Goal: Communication & Community: Answer question/provide support

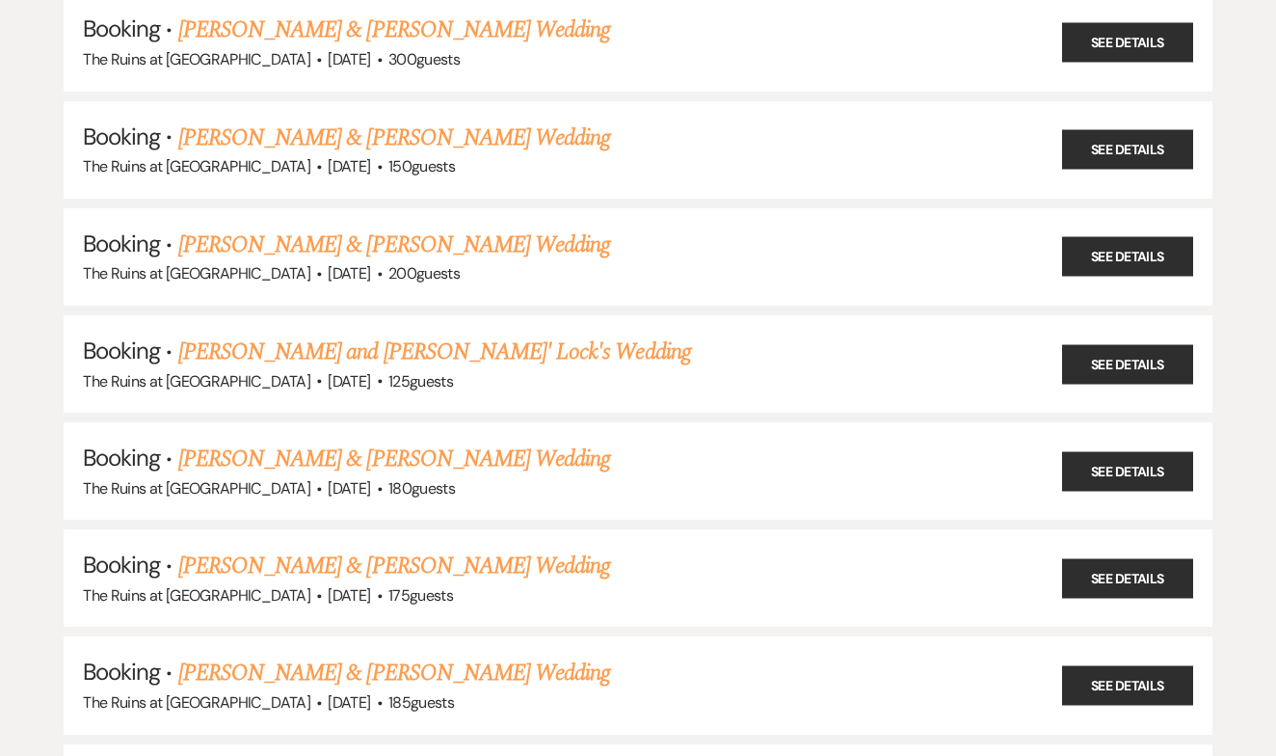
scroll to position [671, 0]
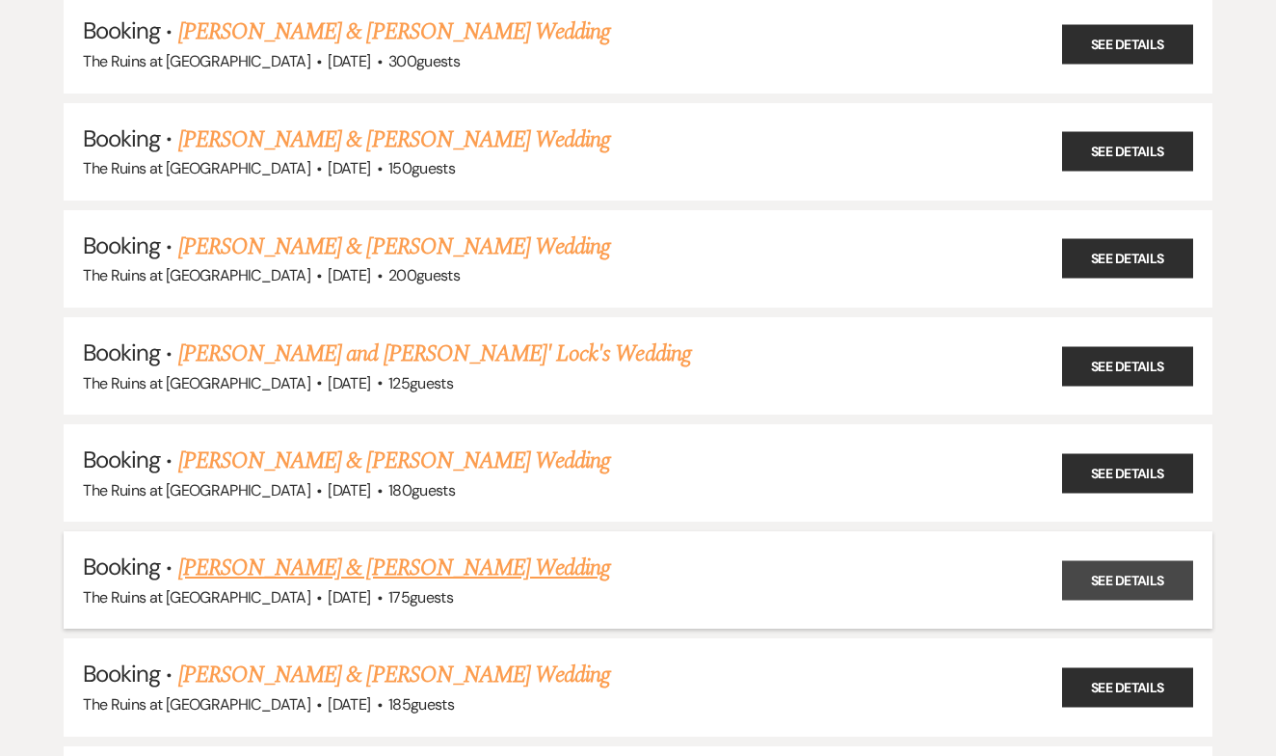
click at [1141, 560] on link "See Details" at bounding box center [1127, 580] width 131 height 40
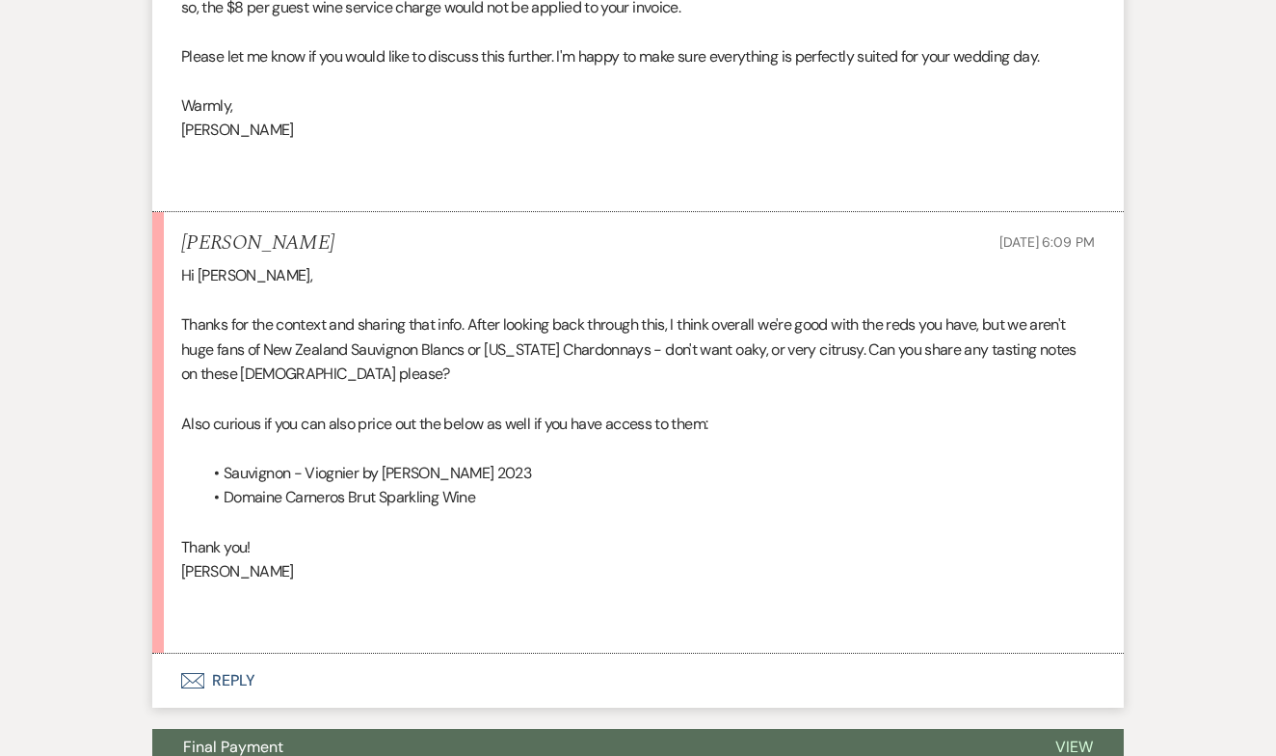
scroll to position [3264, 0]
click at [236, 654] on button "Envelope Reply" at bounding box center [638, 681] width 972 height 54
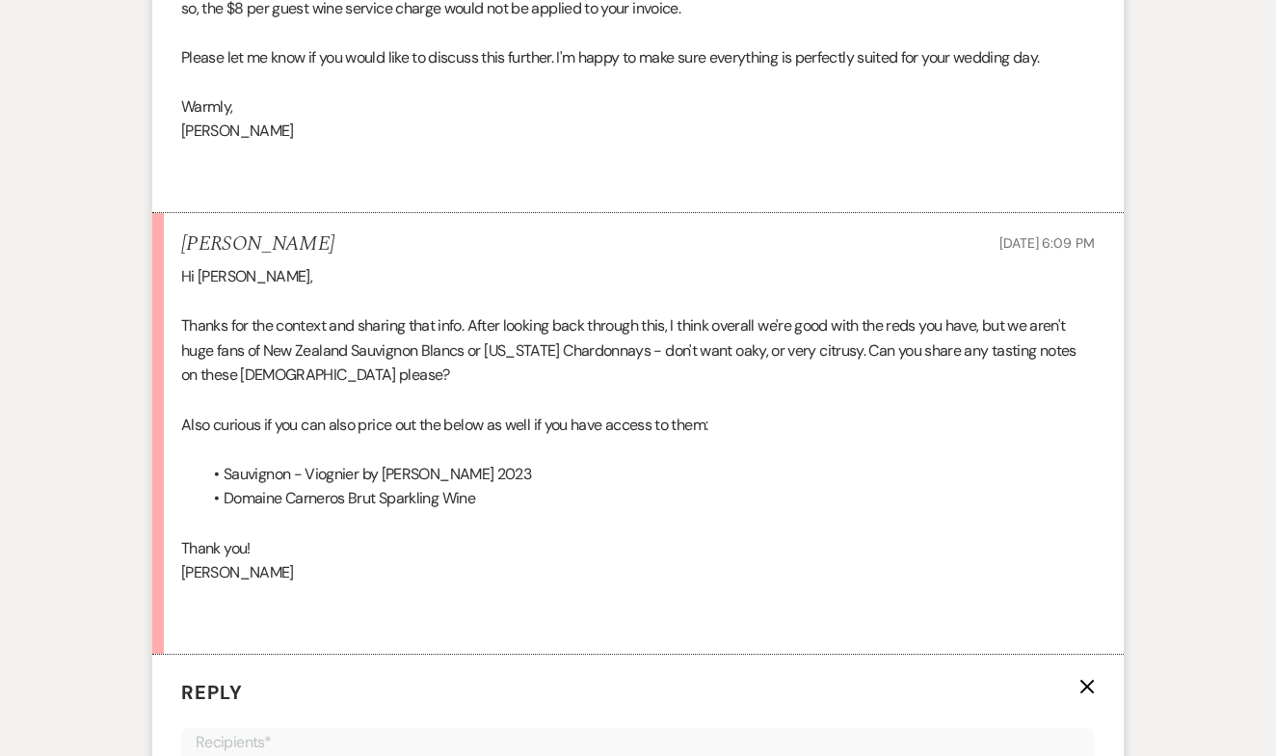
scroll to position [3676, 0]
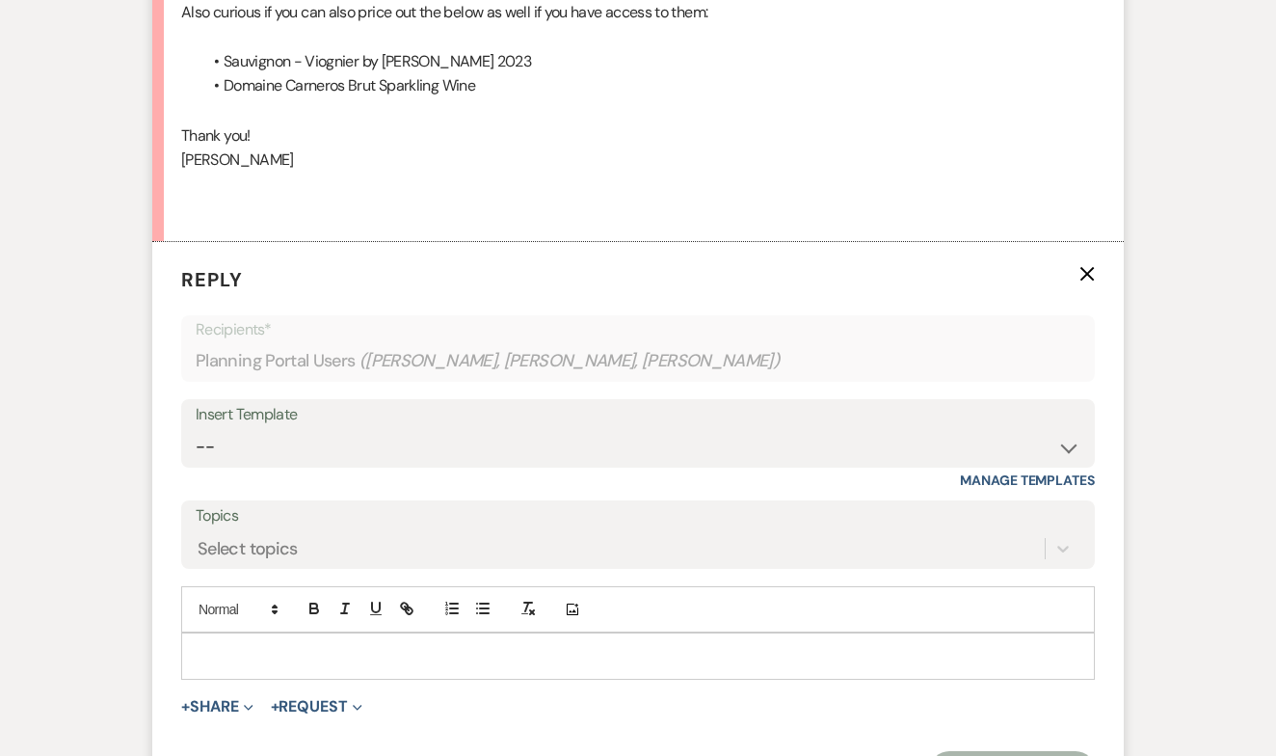
click at [299, 645] on p at bounding box center [638, 655] width 883 height 21
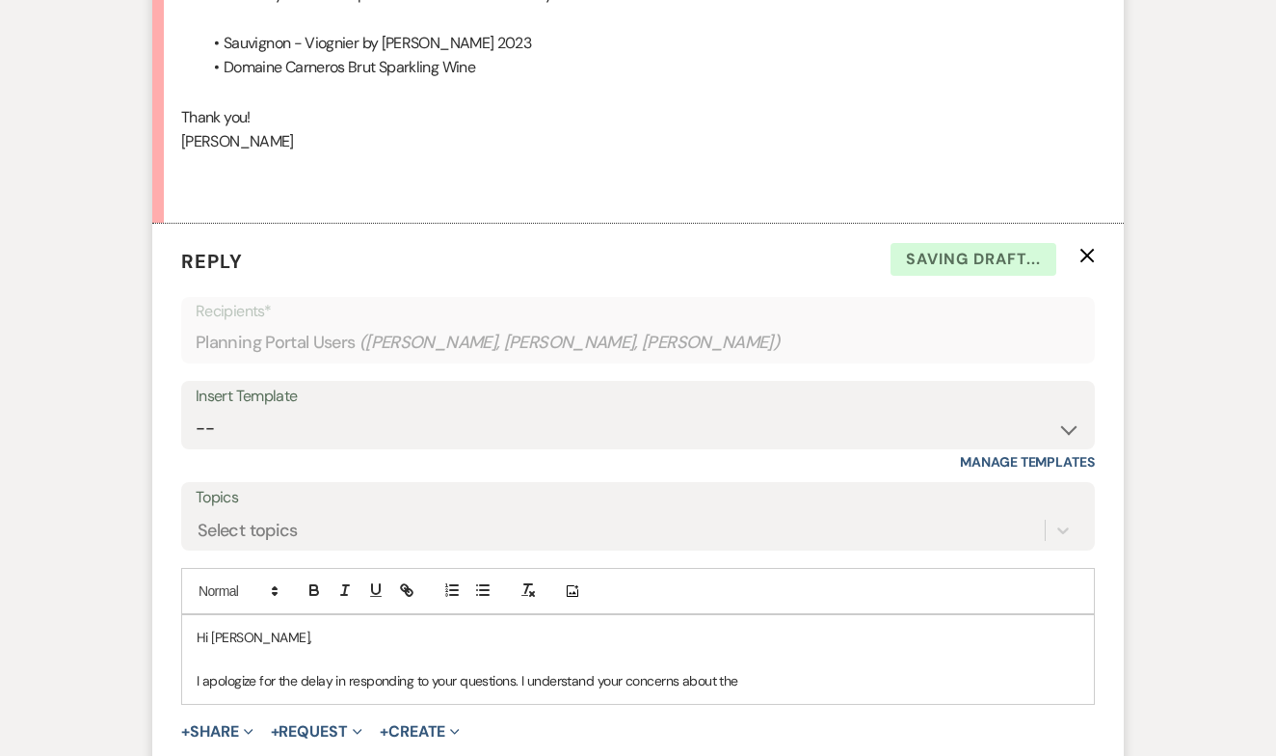
scroll to position [3695, 0]
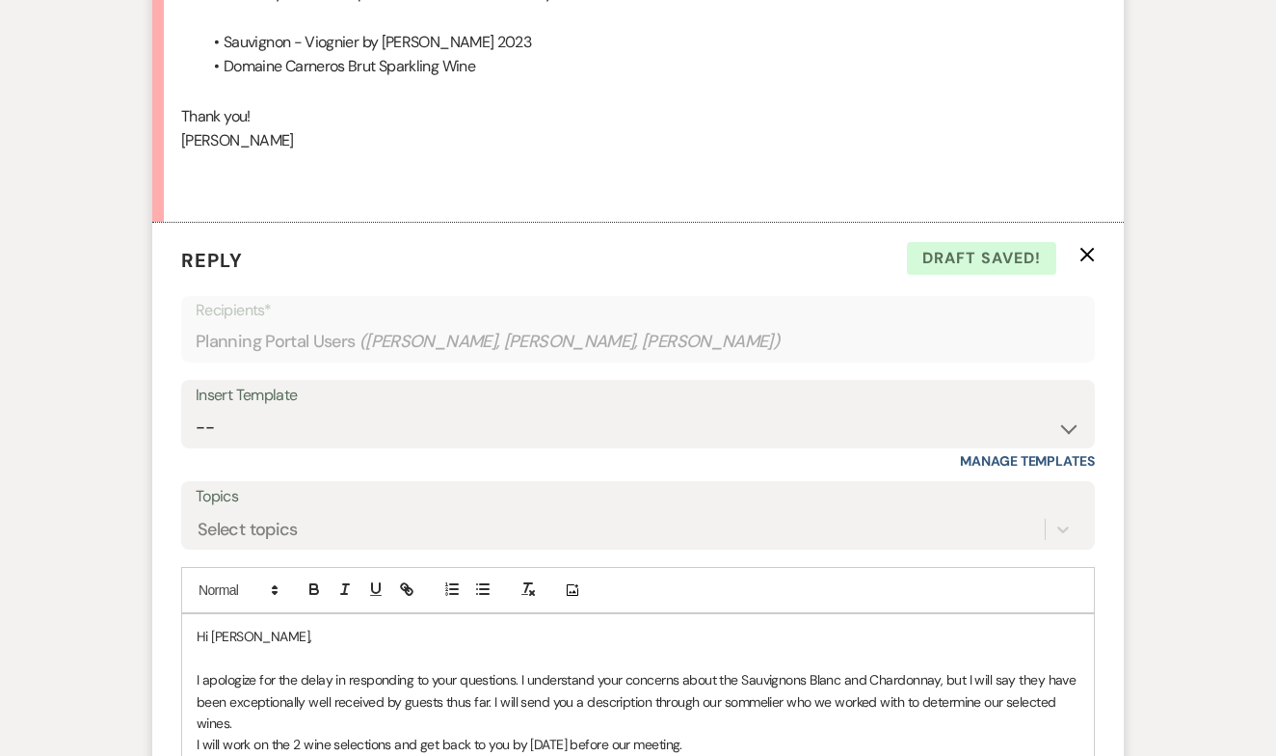
click at [394, 733] on p "I will work on the 2 wine selections and get back to you by [DATE] before our m…" at bounding box center [638, 743] width 883 height 21
click at [740, 733] on p "I will work on the 2 wine selections and get back to you by [DATE] before our m…" at bounding box center [638, 743] width 883 height 21
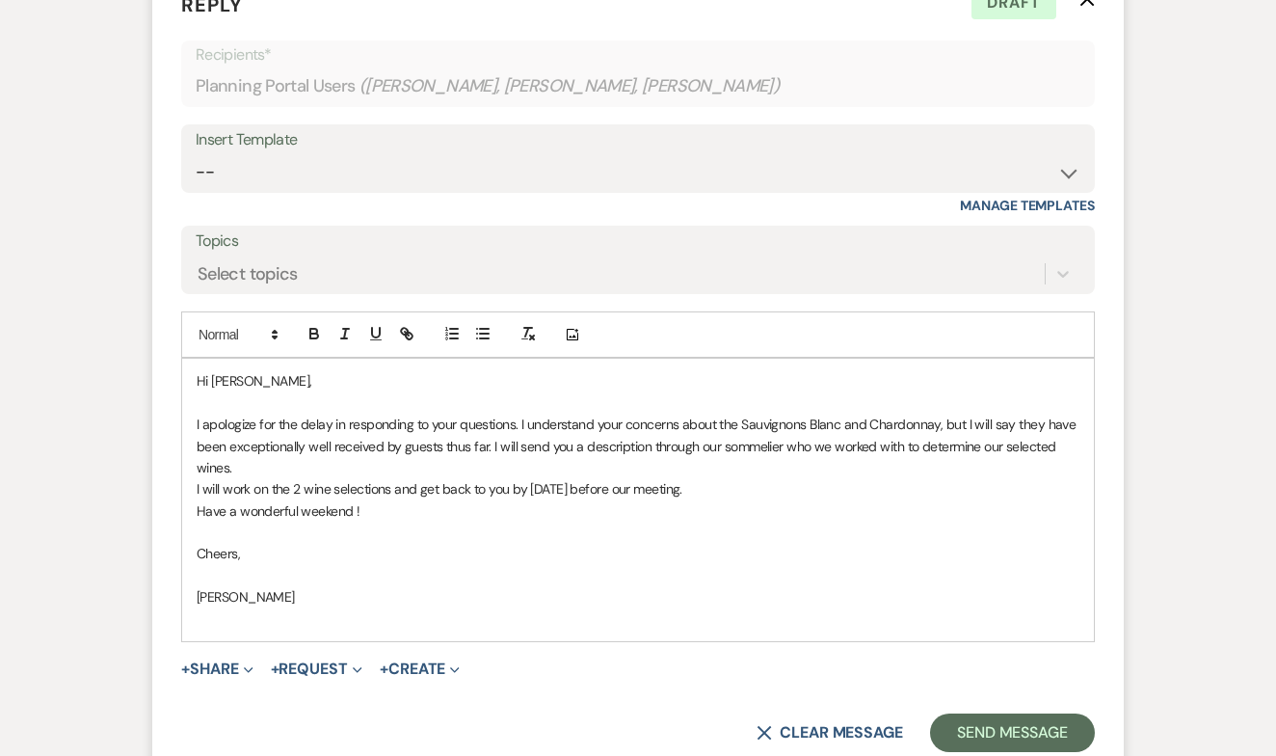
scroll to position [3968, 0]
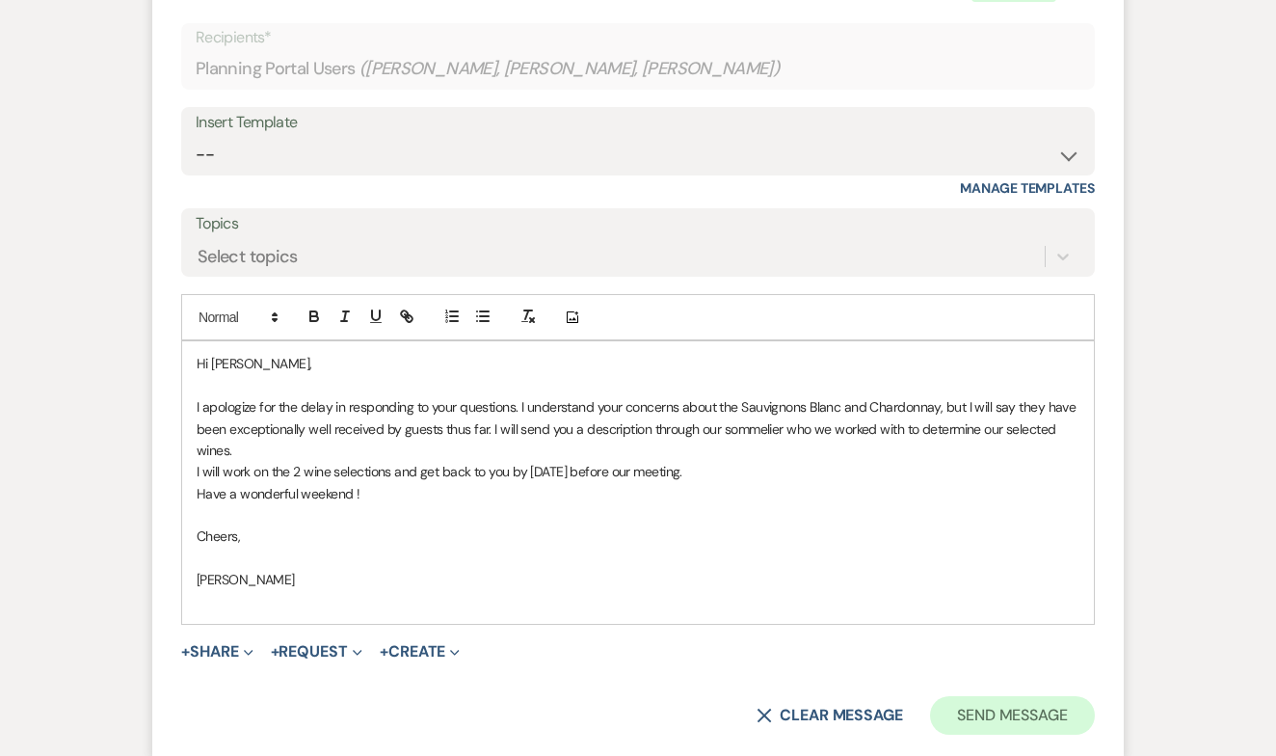
click at [997, 696] on button "Send Message" at bounding box center [1012, 715] width 165 height 39
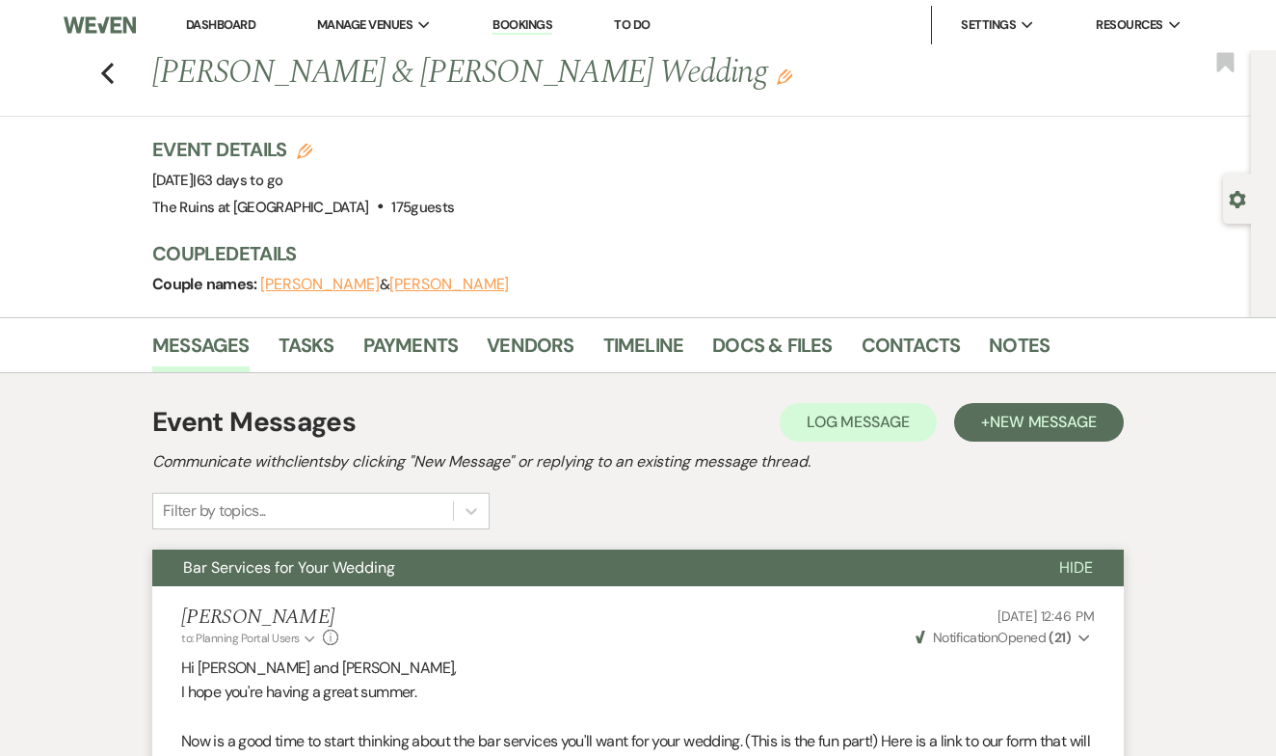
scroll to position [0, 0]
click at [109, 78] on use "button" at bounding box center [107, 73] width 13 height 21
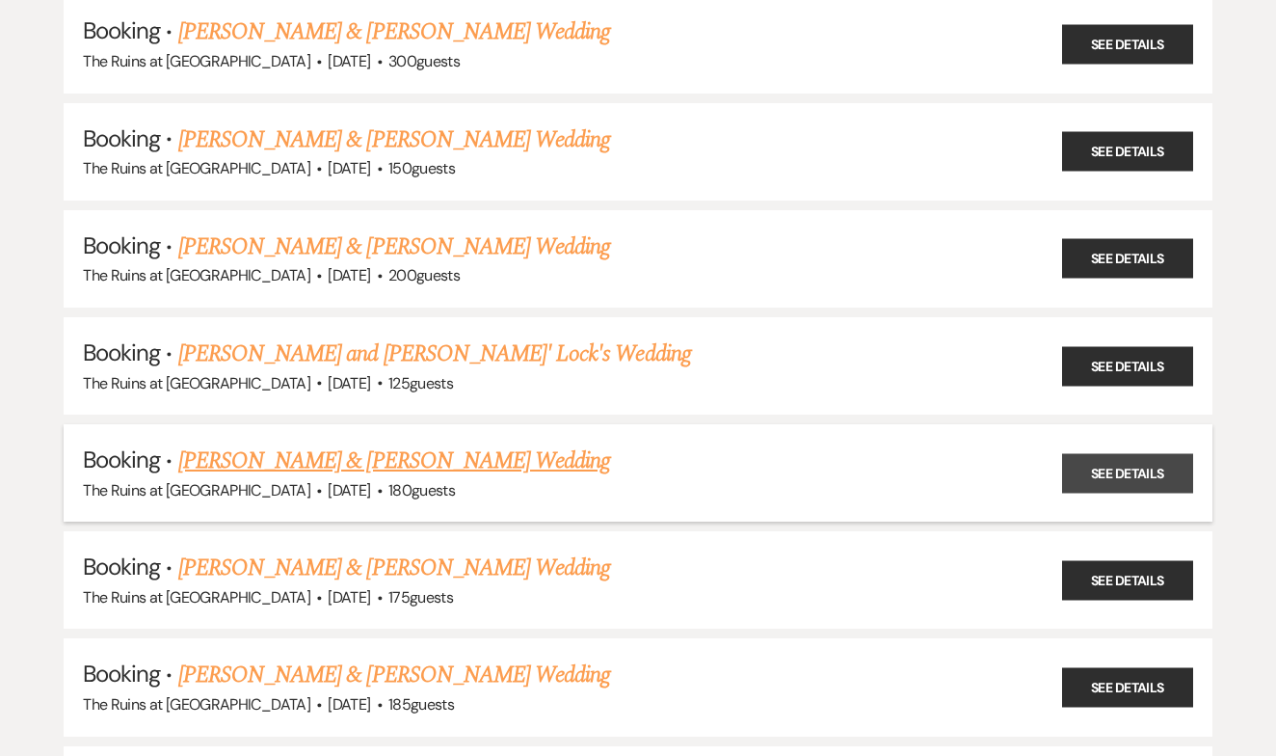
click at [1086, 456] on link "See Details" at bounding box center [1127, 473] width 131 height 40
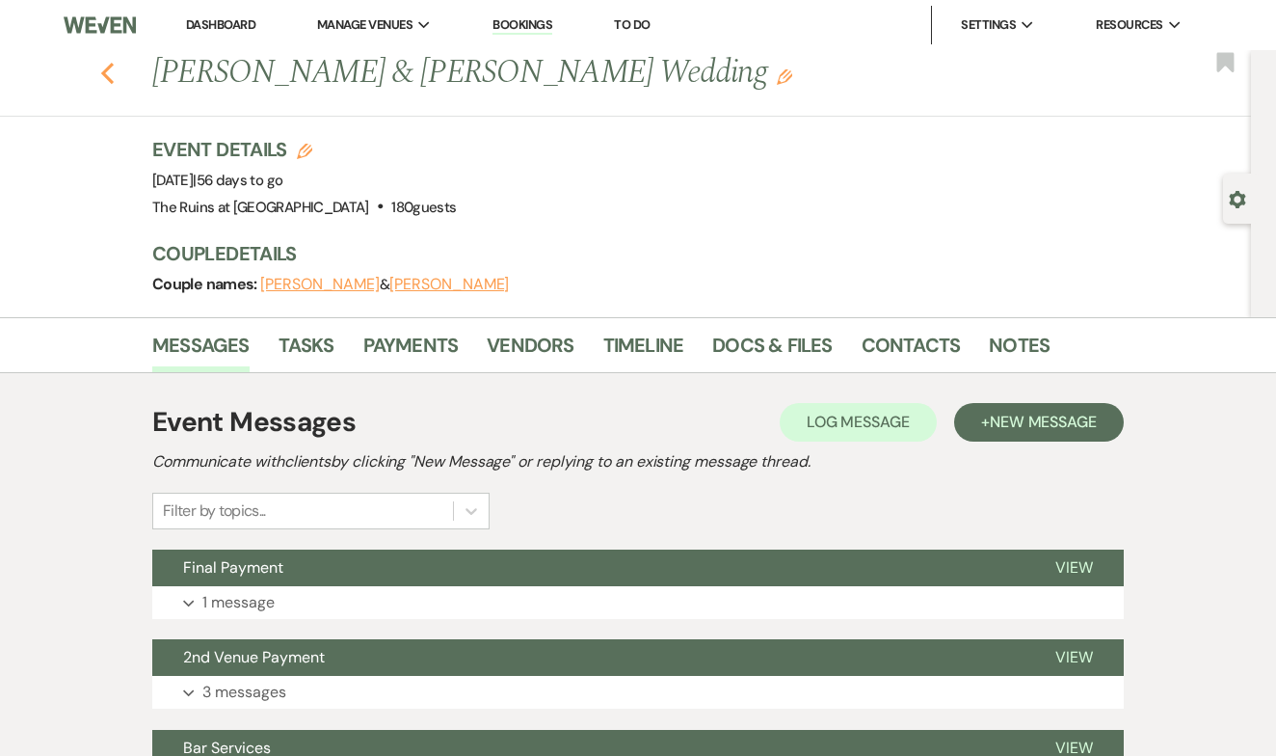
click at [106, 67] on use "button" at bounding box center [107, 73] width 13 height 21
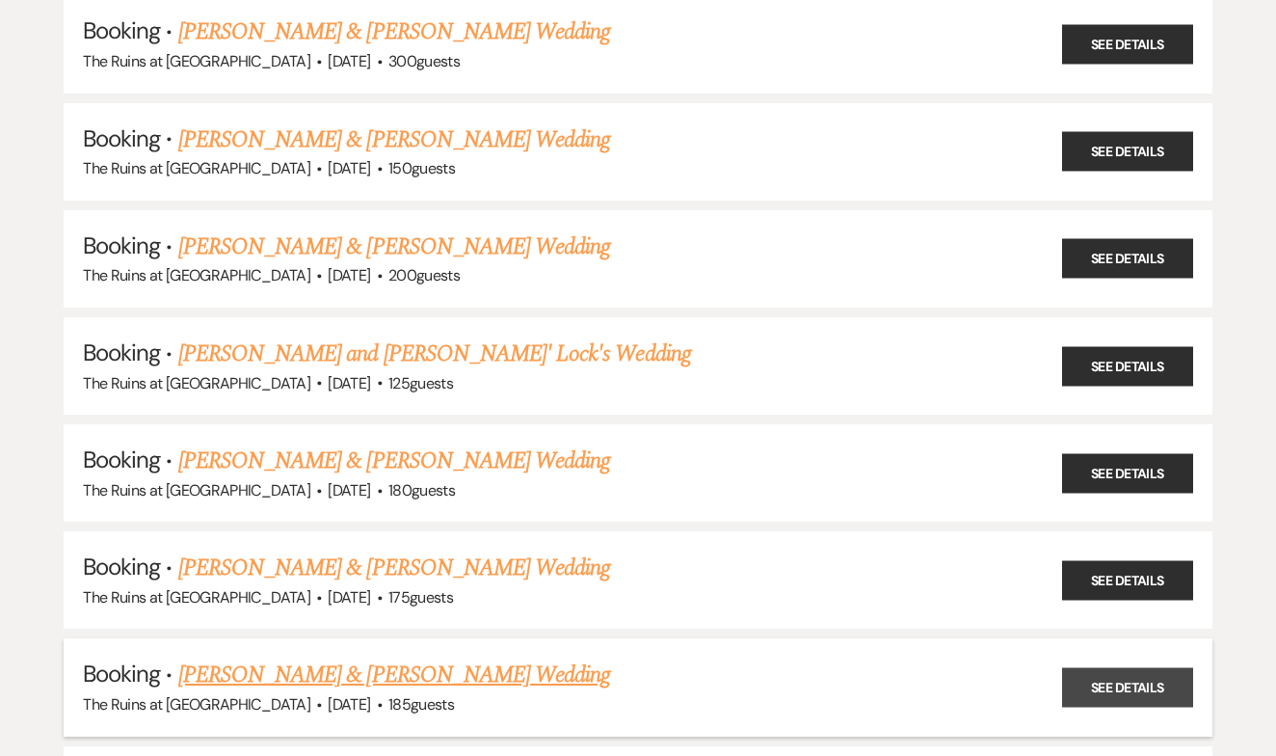
click at [1092, 668] on link "See Details" at bounding box center [1127, 688] width 131 height 40
